Goal: Task Accomplishment & Management: Manage account settings

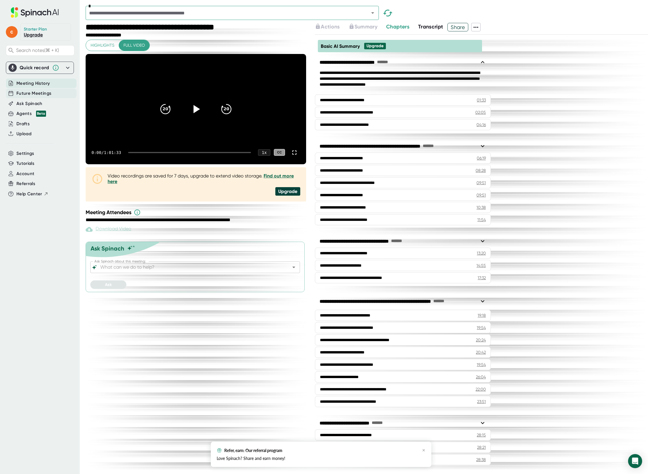
click at [37, 93] on span "Future Meetings" at bounding box center [33, 93] width 35 height 7
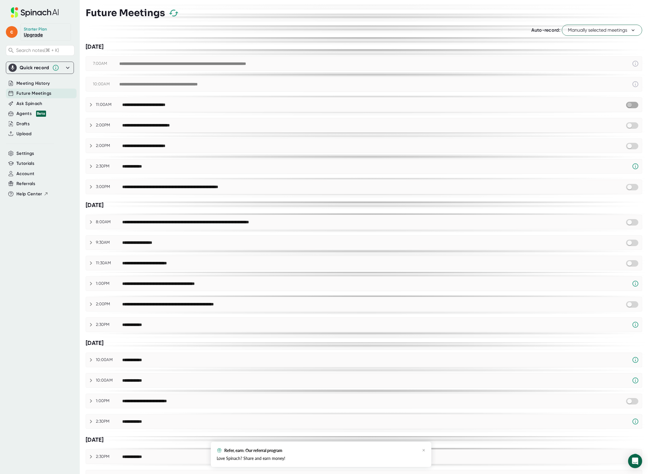
click at [632, 105] on input "checkbox" at bounding box center [629, 104] width 17 height 5
click at [630, 106] on span "Rejoin" at bounding box center [631, 105] width 10 height 4
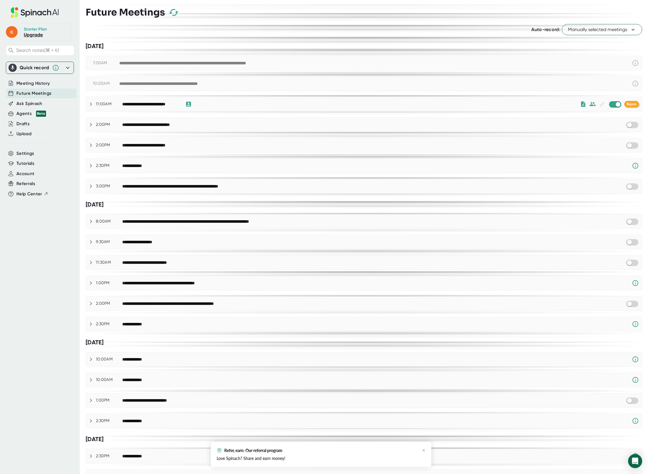
click at [631, 105] on span "Rejoin" at bounding box center [631, 104] width 10 height 4
click at [630, 104] on span "Rejoin" at bounding box center [631, 104] width 10 height 4
click at [89, 104] on icon at bounding box center [90, 104] width 7 height 7
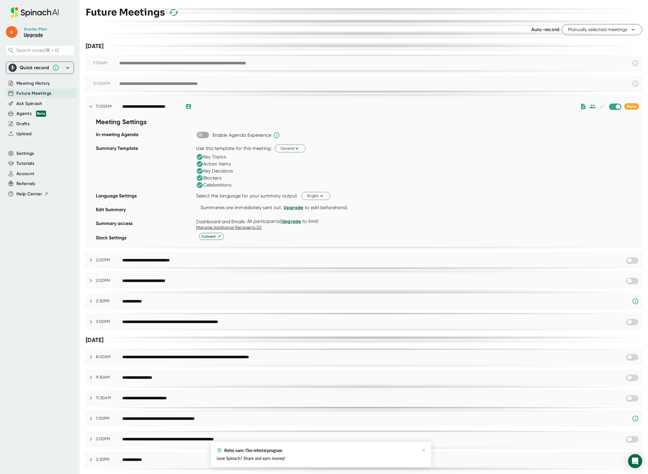
click at [205, 135] on input "checkbox" at bounding box center [200, 134] width 17 height 5
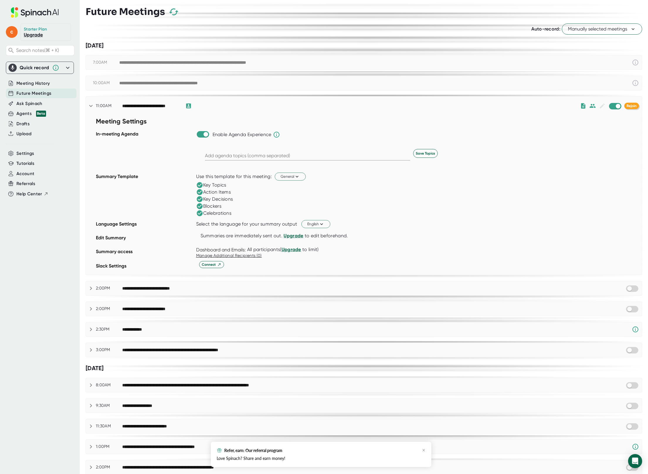
scroll to position [1, 0]
click at [629, 105] on span "Rejoin" at bounding box center [631, 106] width 10 height 4
click at [633, 310] on input "checkbox" at bounding box center [629, 309] width 17 height 5
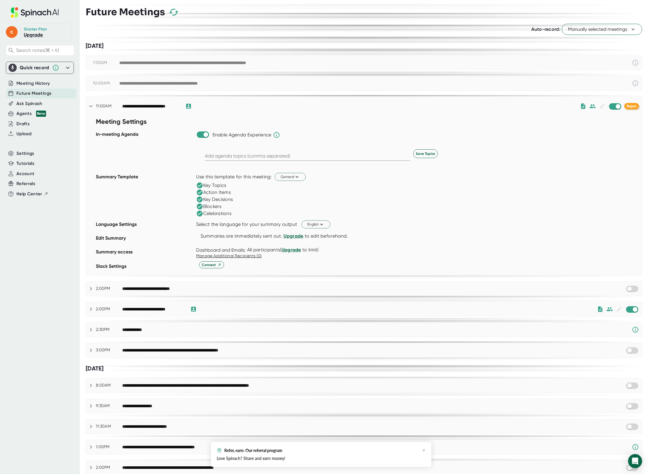
click at [628, 107] on span "Rejoin" at bounding box center [631, 106] width 10 height 4
click at [632, 105] on span "Rejoin" at bounding box center [631, 106] width 10 height 4
